Goal: Consume media (video, audio)

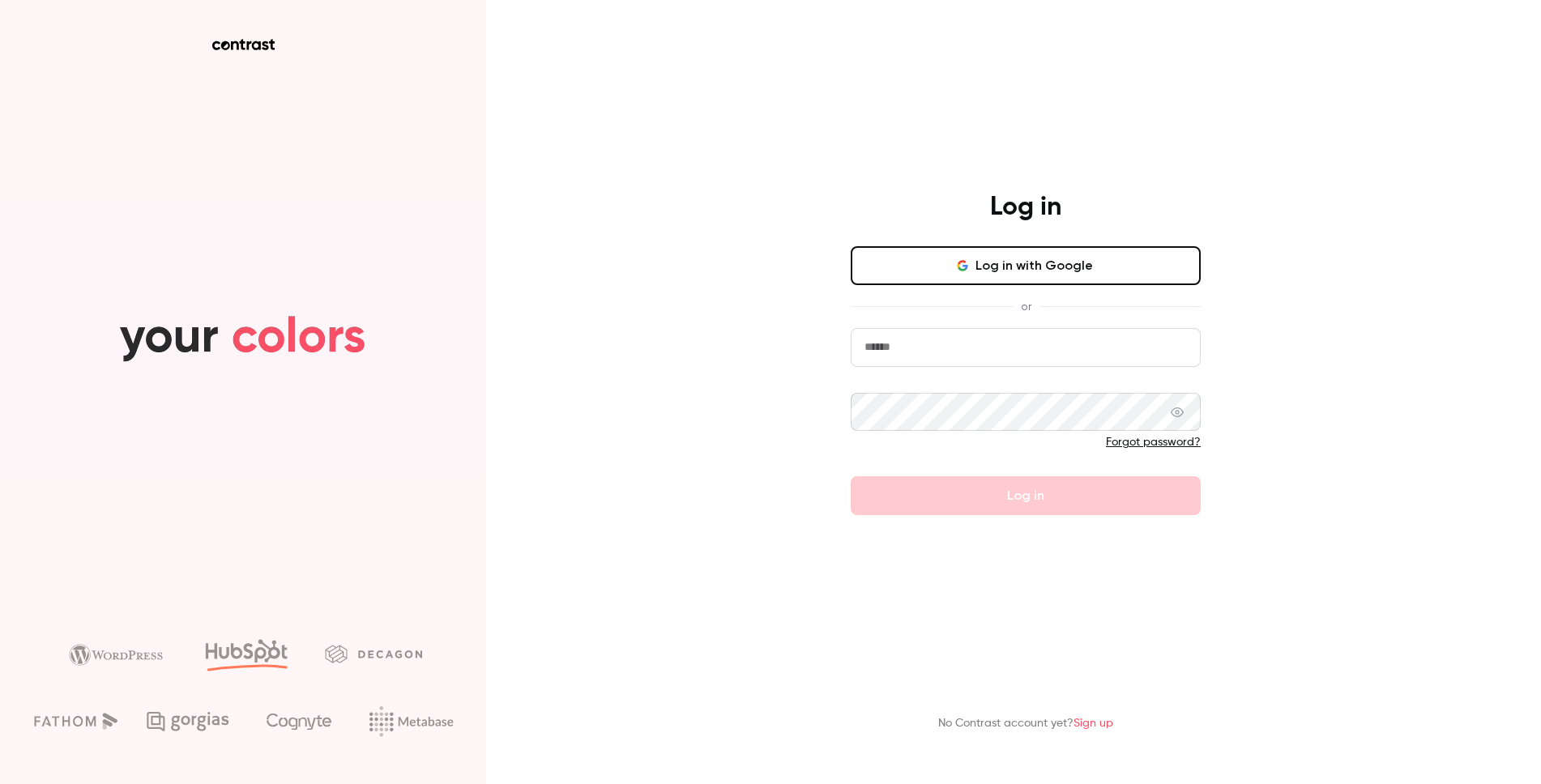
click at [1003, 258] on button "Log in with Google" at bounding box center [1025, 266] width 350 height 39
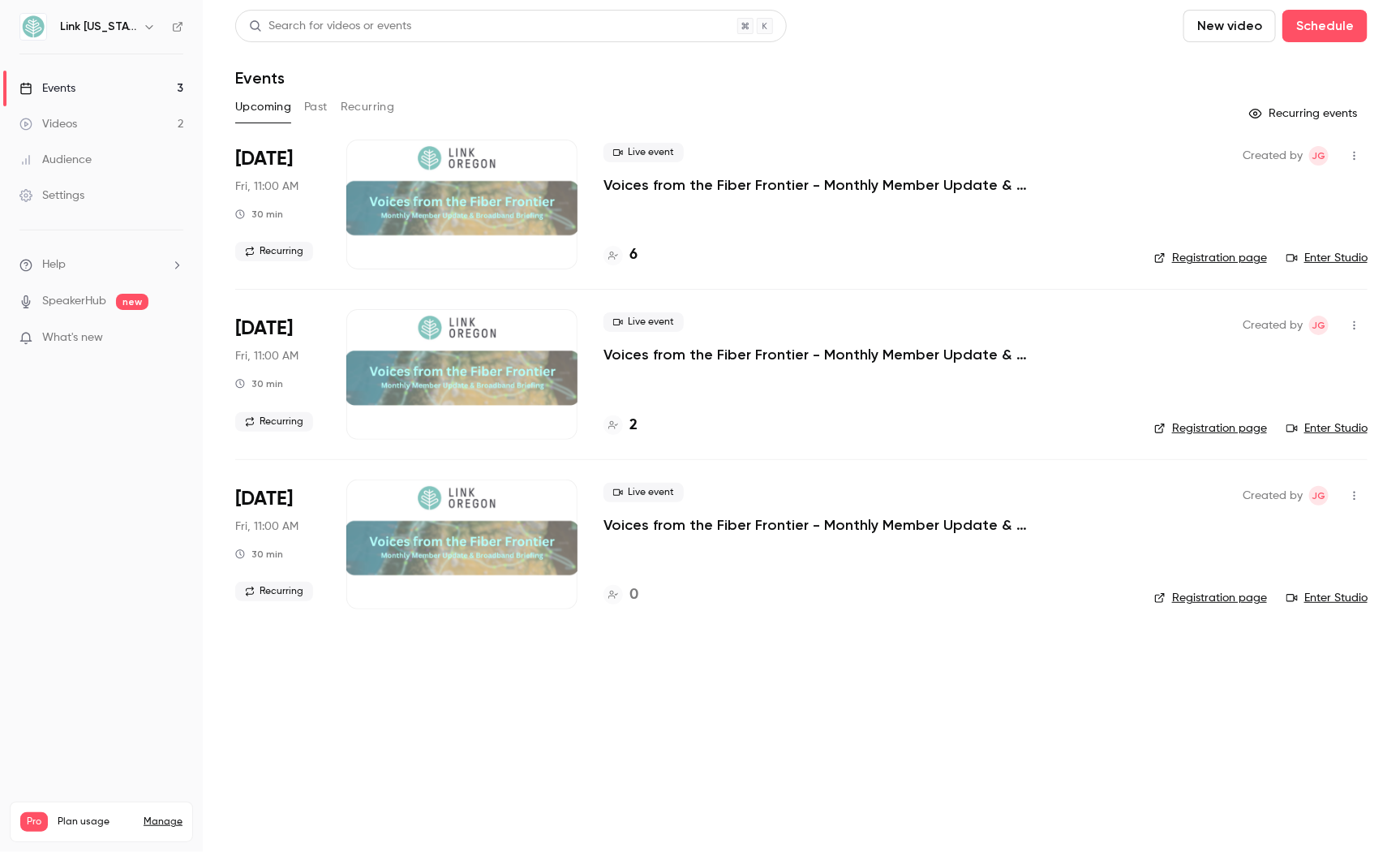
click at [77, 126] on div "Videos" at bounding box center [48, 124] width 58 height 16
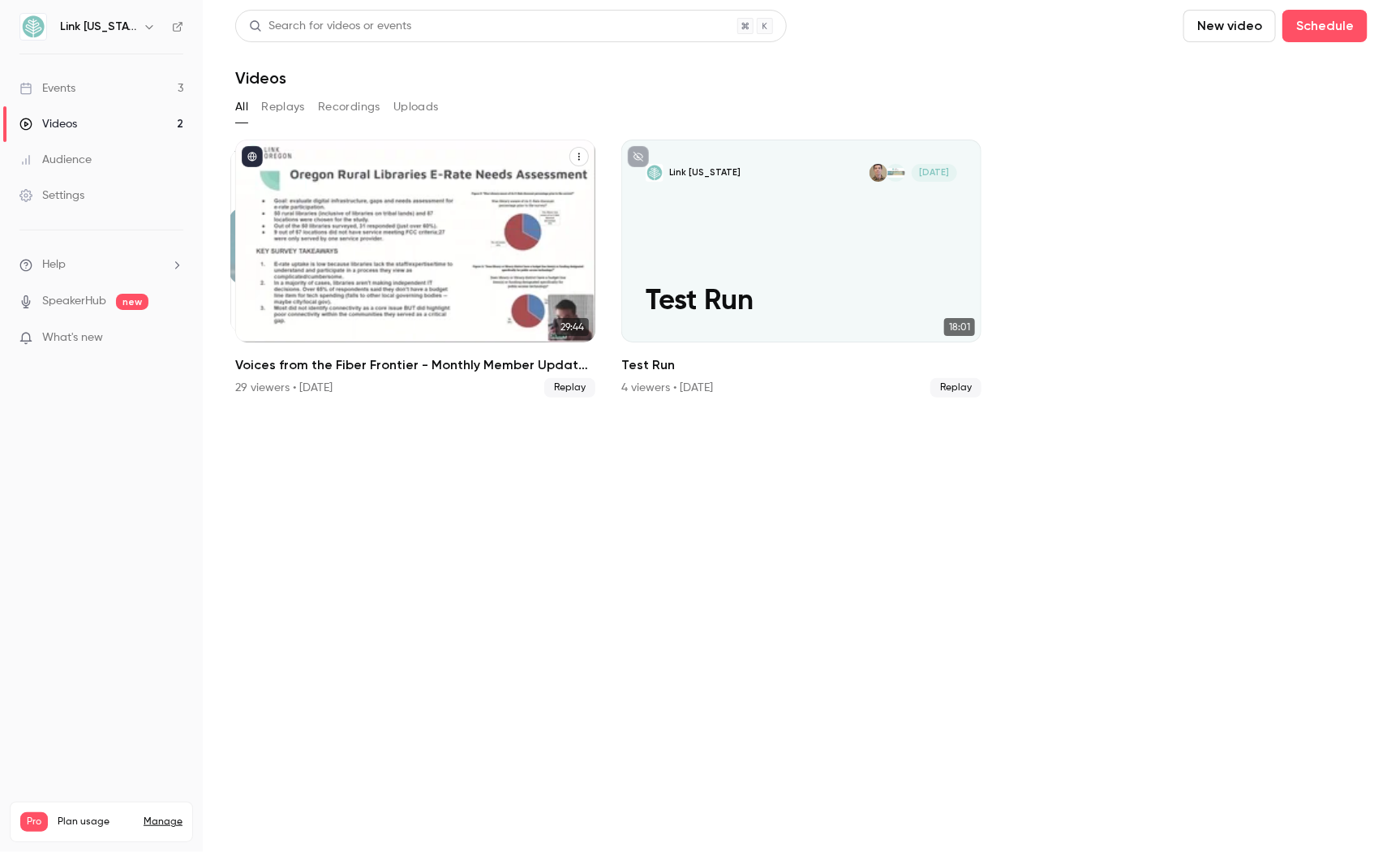
click at [399, 236] on div "Voices from the Fiber Frontier - Monthly Member Update & Broadband Briefing" at bounding box center [416, 241] width 360 height 203
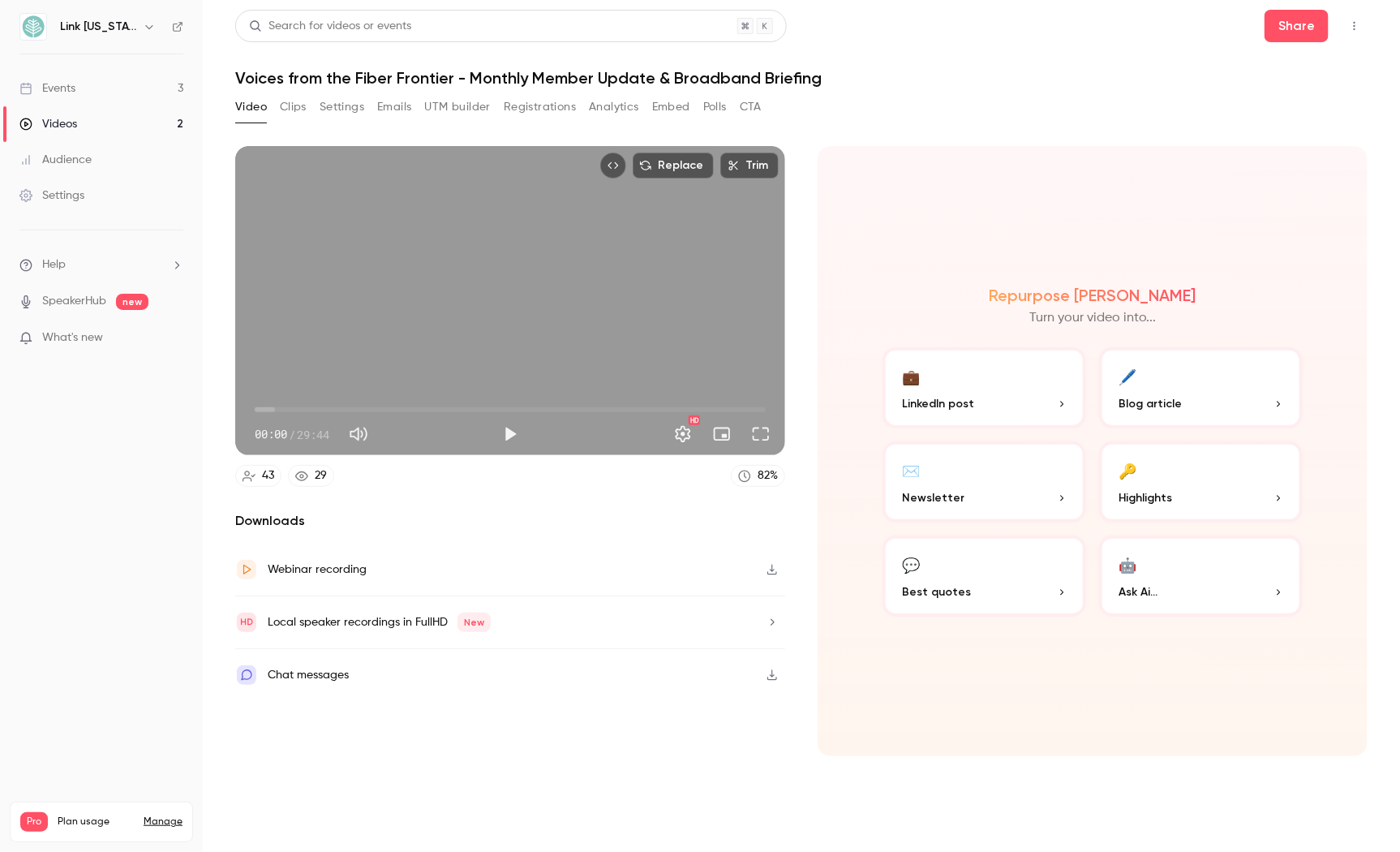
click at [772, 567] on icon "button" at bounding box center [773, 570] width 13 height 11
click at [129, 337] on p "What's new" at bounding box center [88, 338] width 138 height 17
click at [849, 785] on div at bounding box center [700, 426] width 1400 height 852
click at [110, 91] on link "Events 3" at bounding box center [101, 89] width 203 height 36
